Goal: Information Seeking & Learning: Learn about a topic

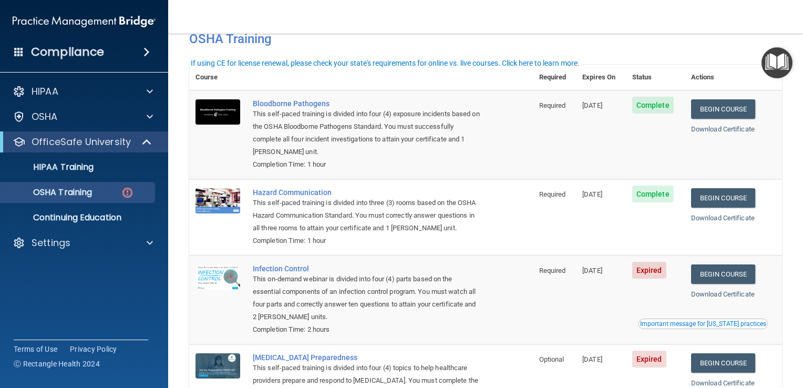
scroll to position [48, 0]
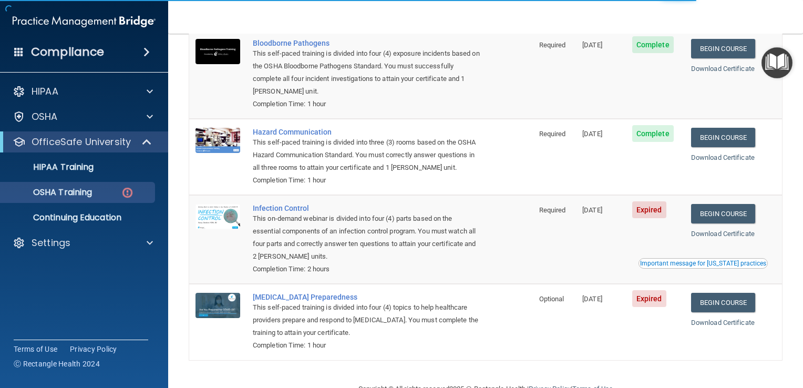
scroll to position [123, 0]
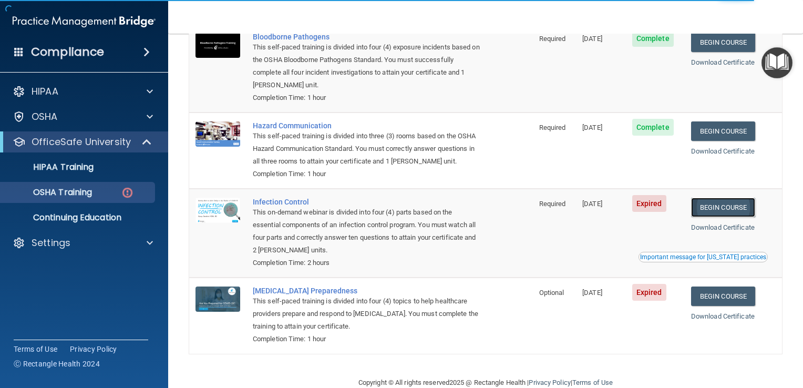
click at [721, 203] on link "Begin Course" at bounding box center [723, 207] width 64 height 19
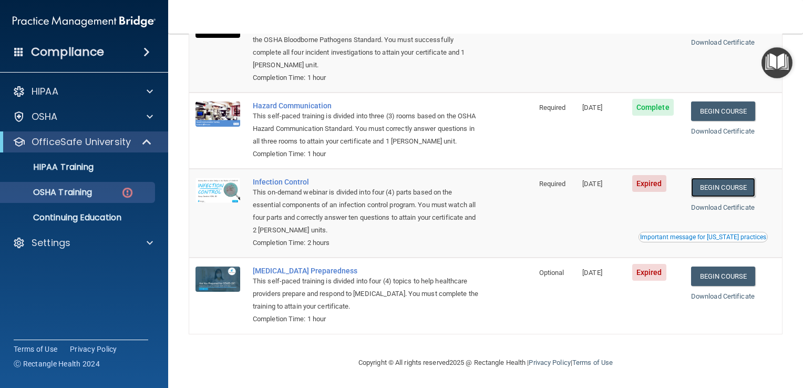
scroll to position [145, 0]
click at [725, 274] on link "Begin Course" at bounding box center [723, 275] width 64 height 19
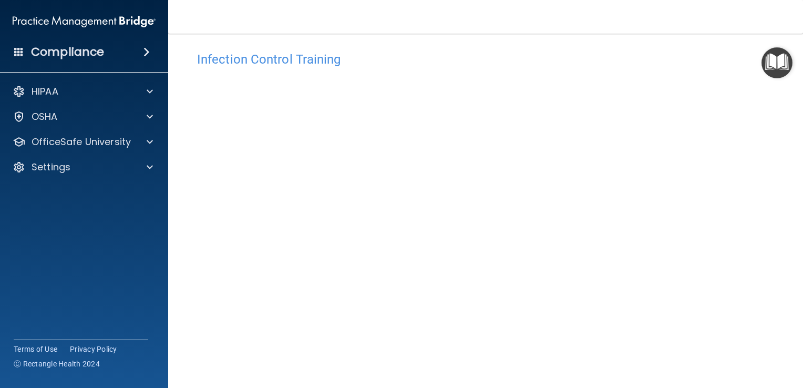
scroll to position [11, 0]
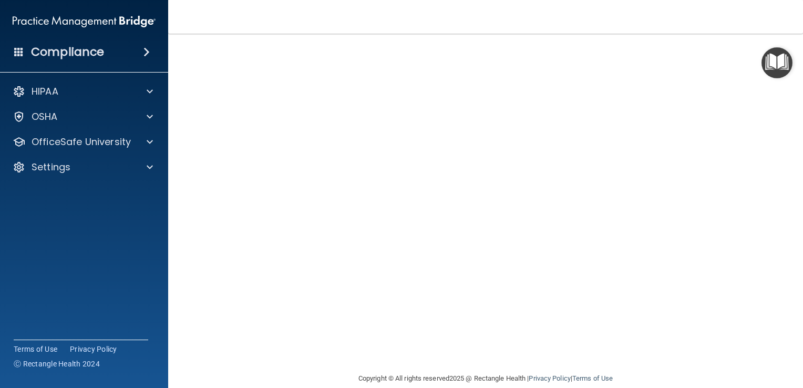
scroll to position [46, 0]
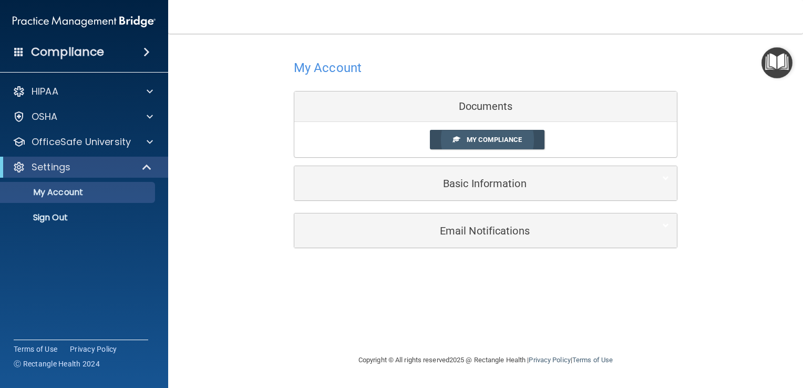
click at [475, 144] on link "My Compliance" at bounding box center [487, 139] width 115 height 19
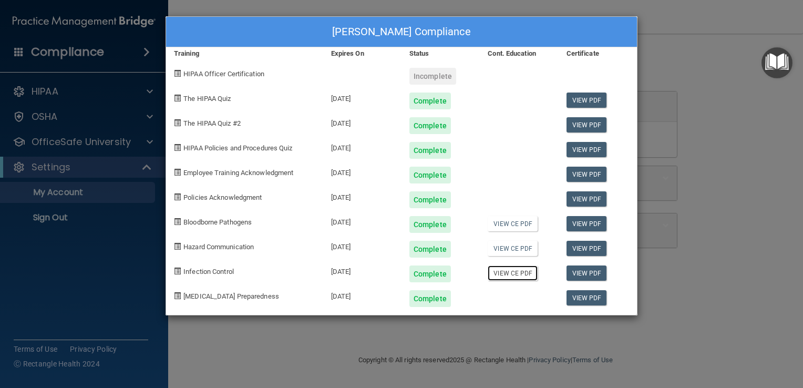
click at [508, 275] on link "View CE PDF" at bounding box center [513, 272] width 50 height 15
